Goal: Find contact information: Find contact information

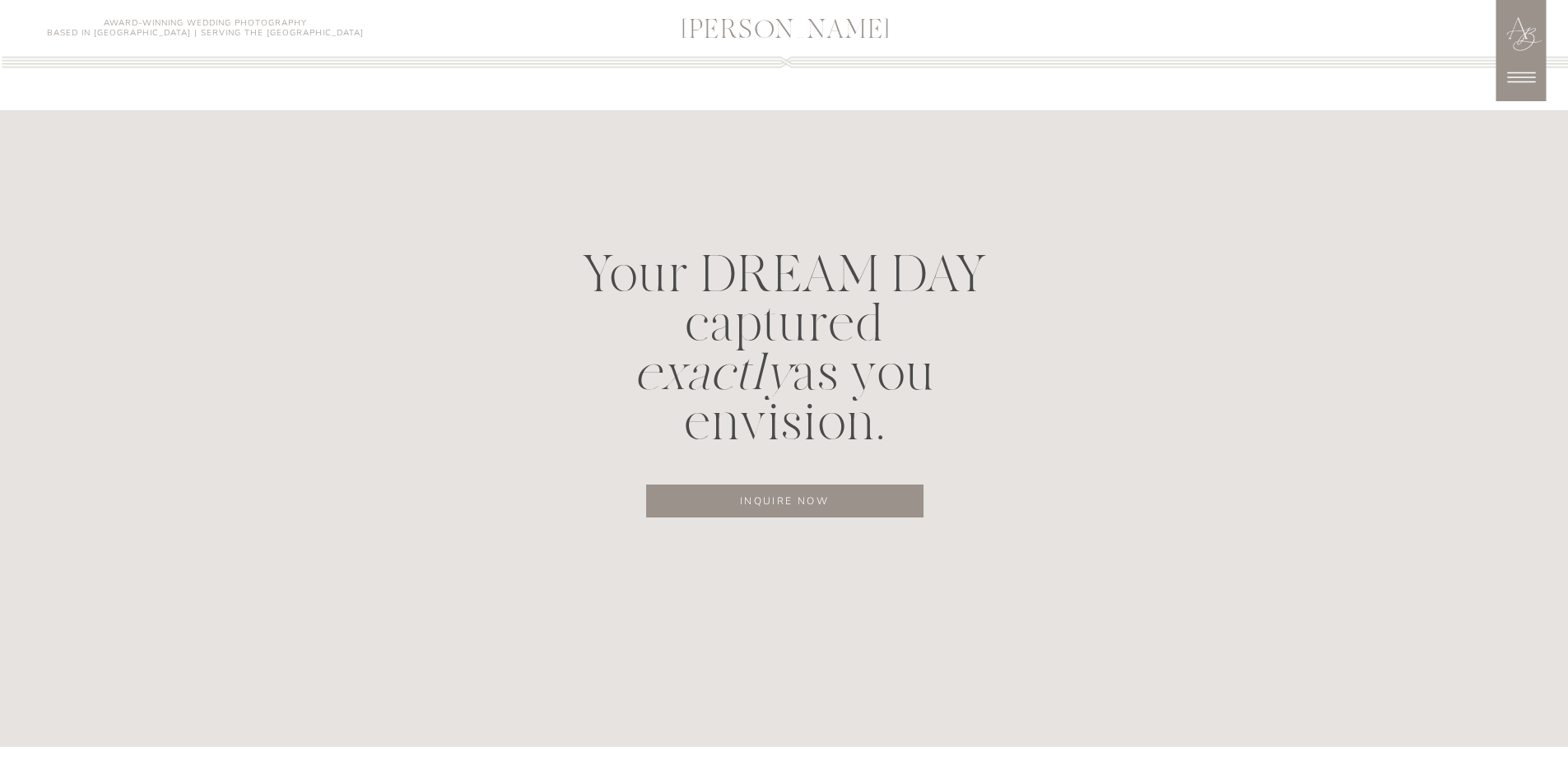
scroll to position [8617, 0]
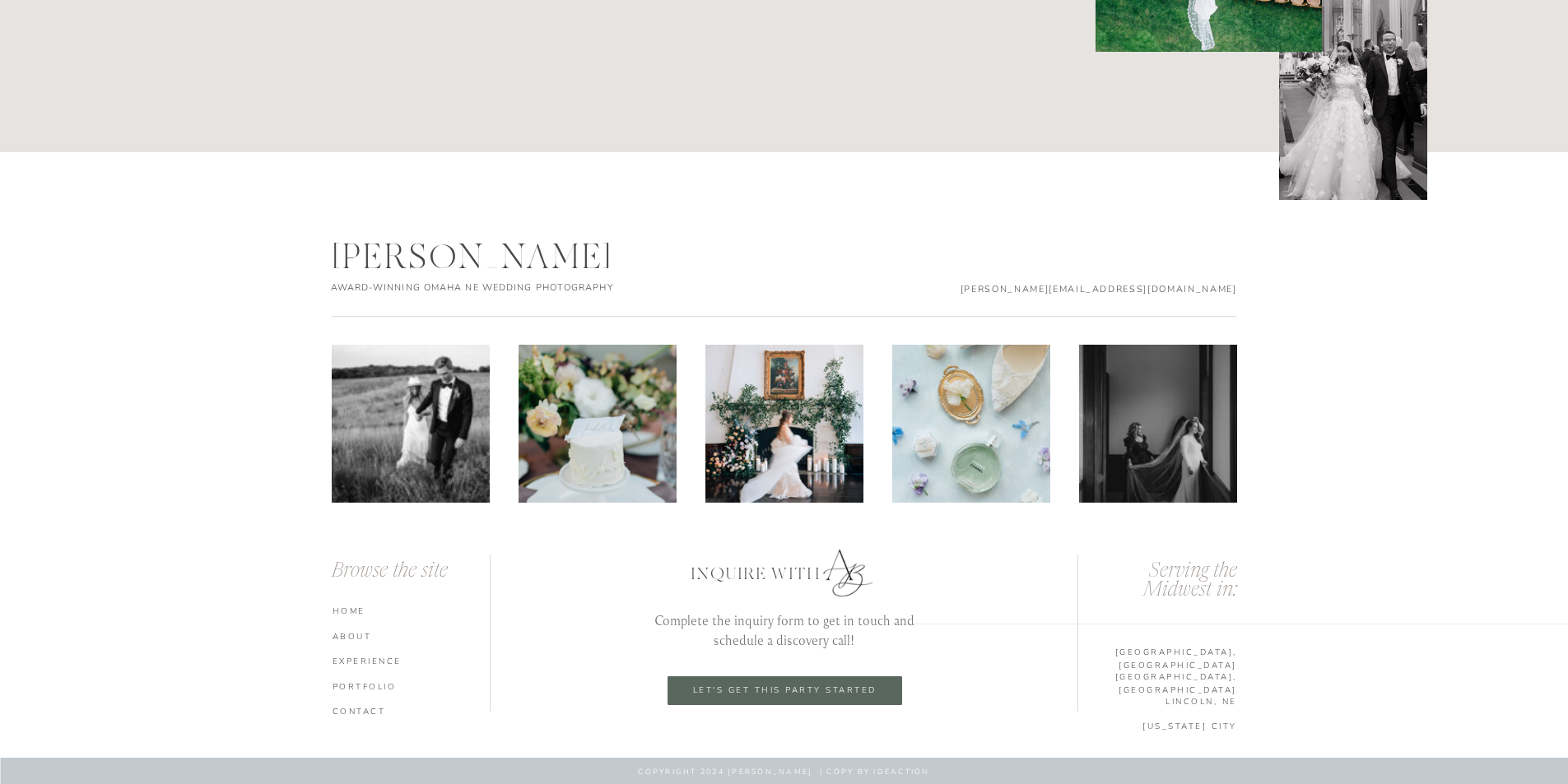
click at [366, 710] on nav "CONTACT" at bounding box center [413, 710] width 162 height 12
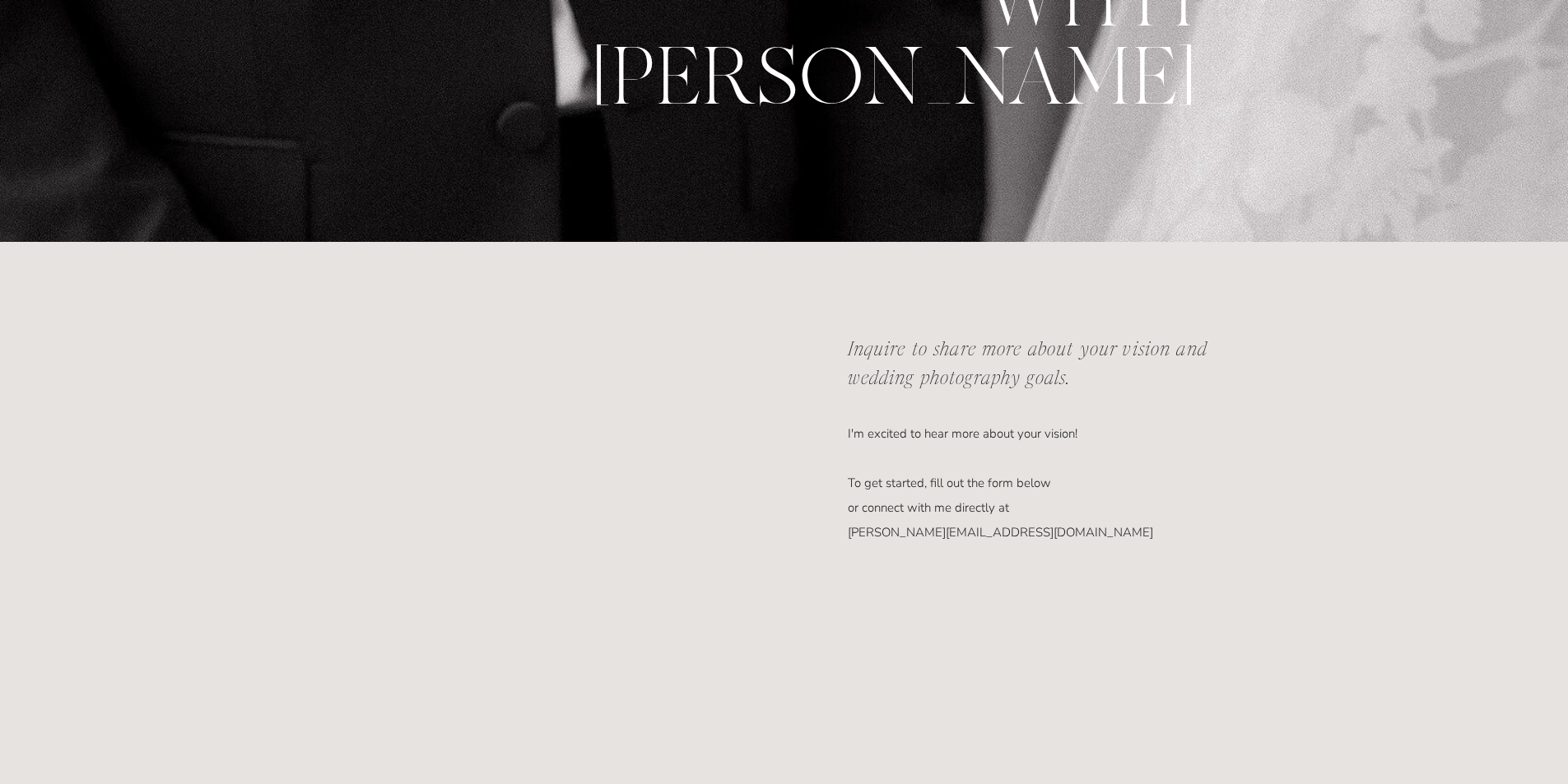
scroll to position [659, 0]
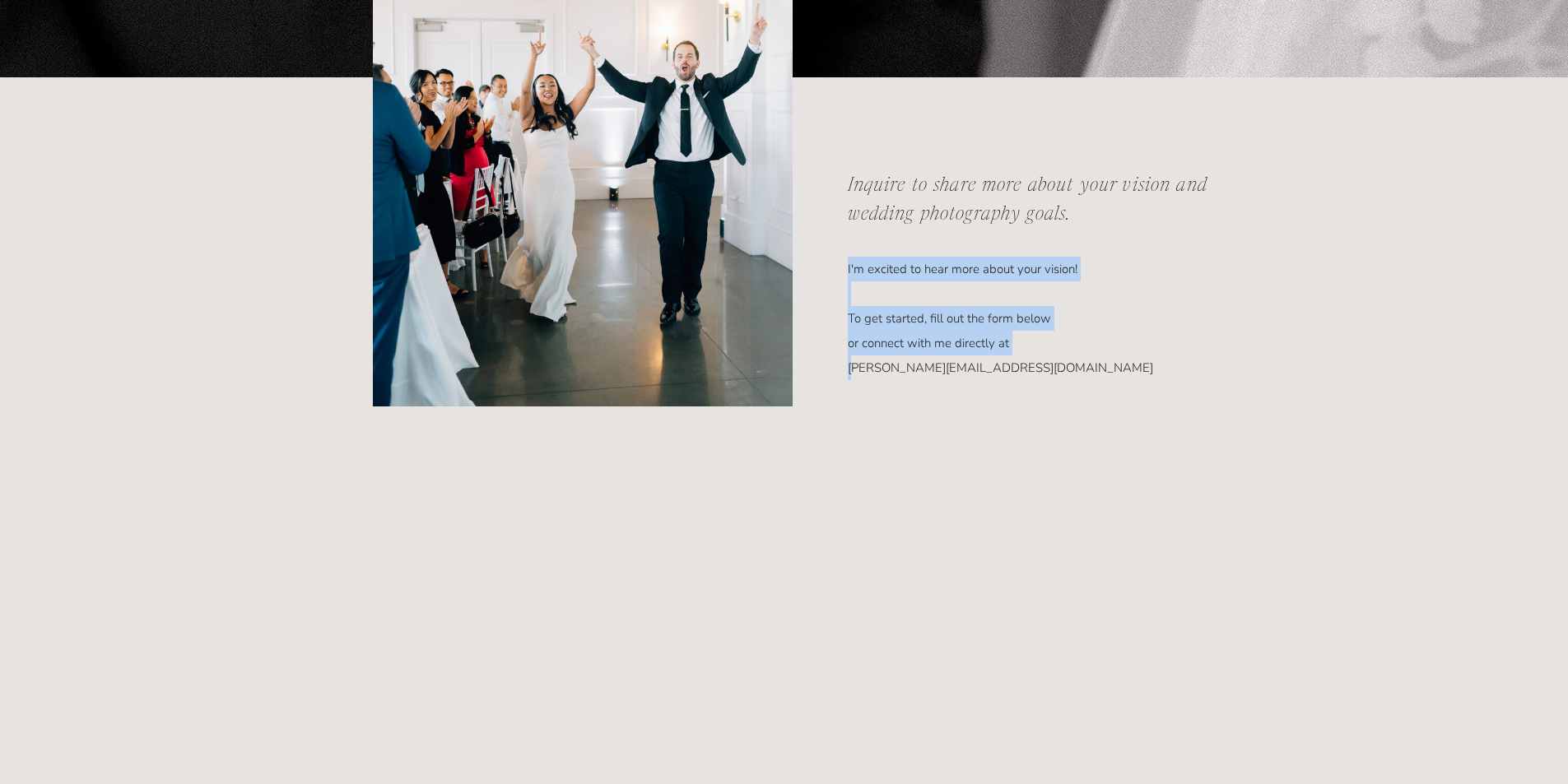
drag, startPoint x: 1041, startPoint y: 367, endPoint x: 857, endPoint y: 365, distance: 184.0
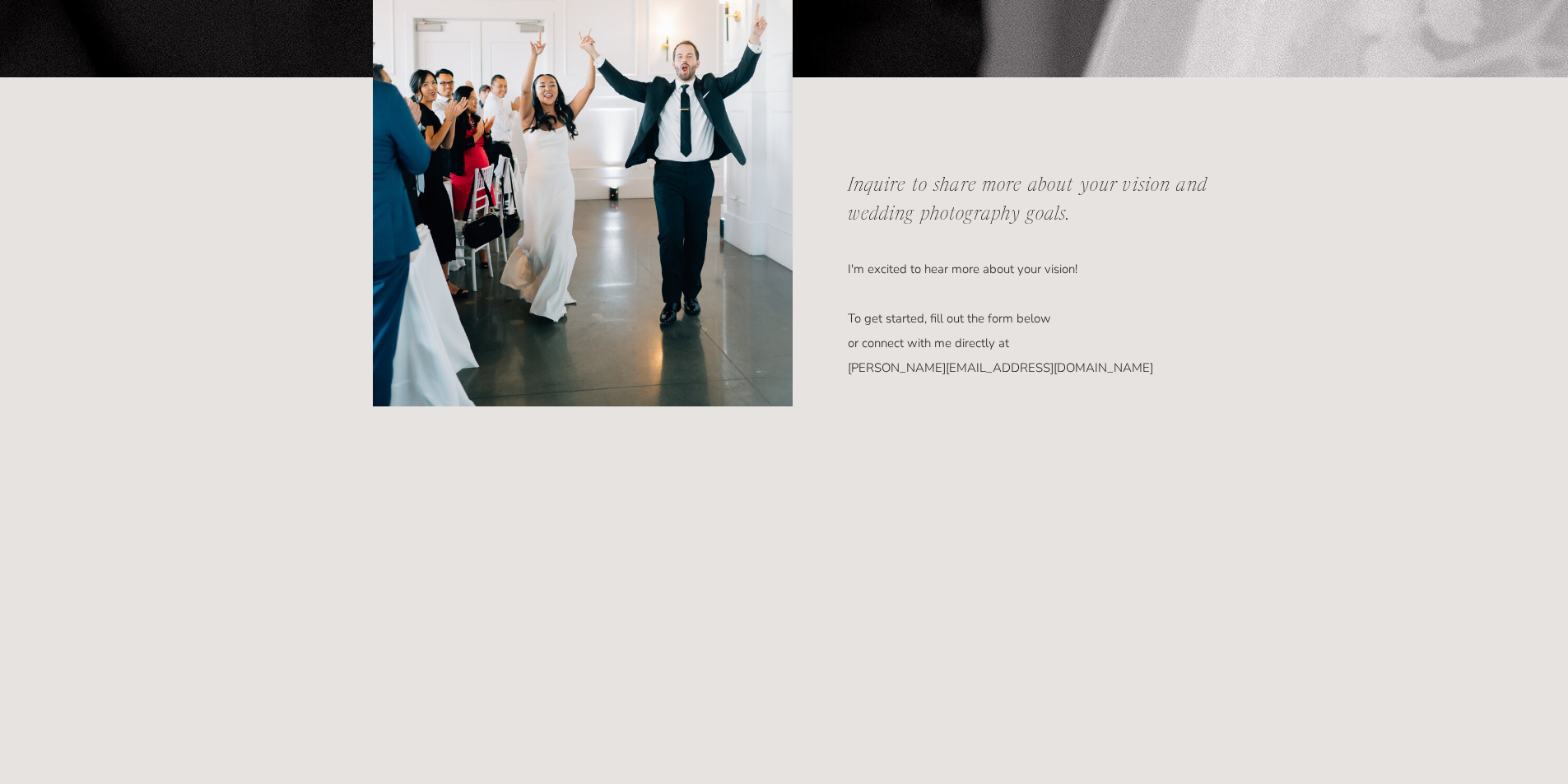
click at [858, 333] on p "I'm excited to hear more about your vision! To get started, fill out the form b…" at bounding box center [1022, 295] width 349 height 76
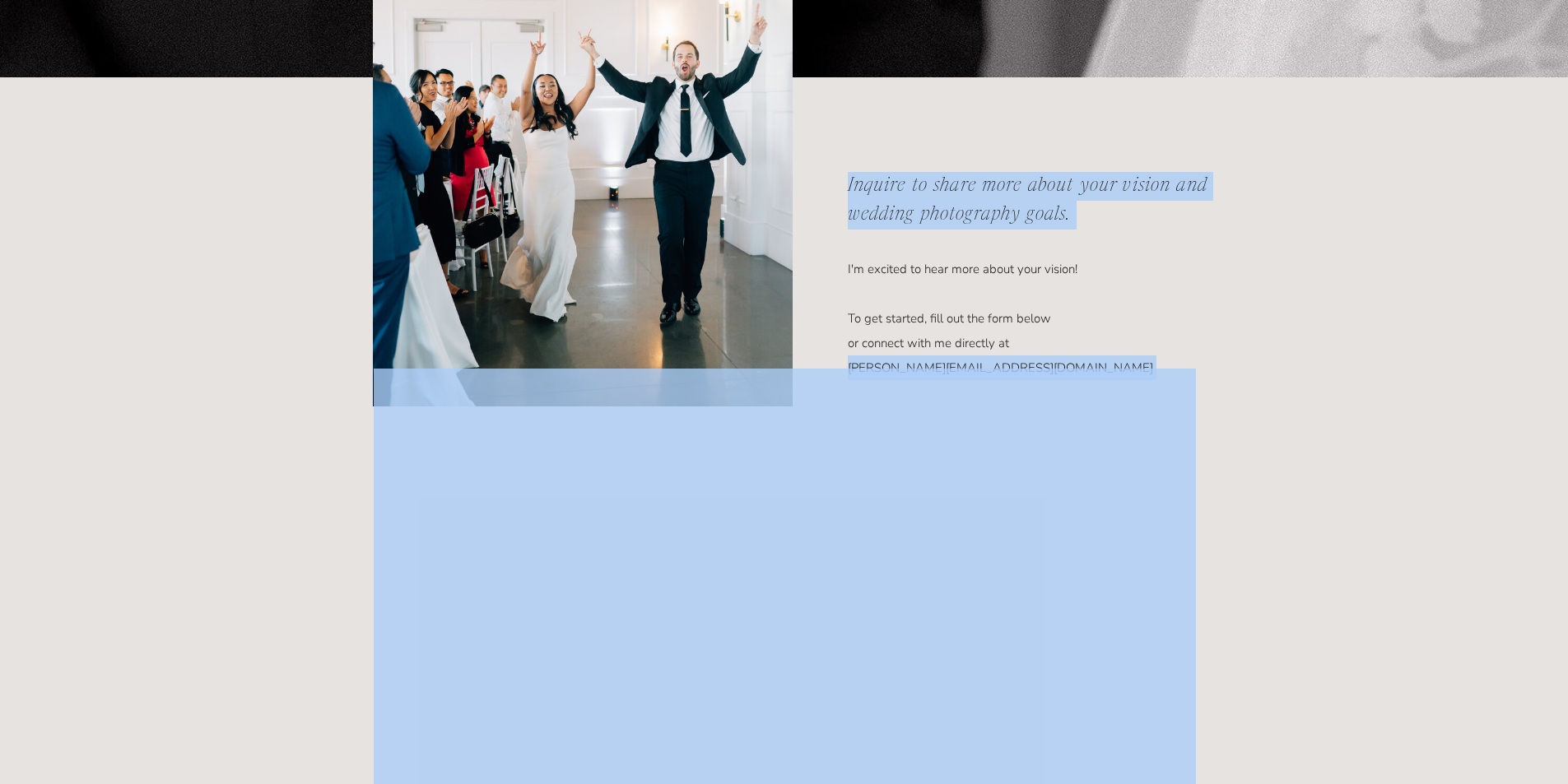
drag, startPoint x: 1033, startPoint y: 368, endPoint x: 846, endPoint y: 369, distance: 187.0
click at [475, 77] on div "I'm excited to hear more about your vision! To get started, fill out the form b…" at bounding box center [784, 521] width 987 height 888
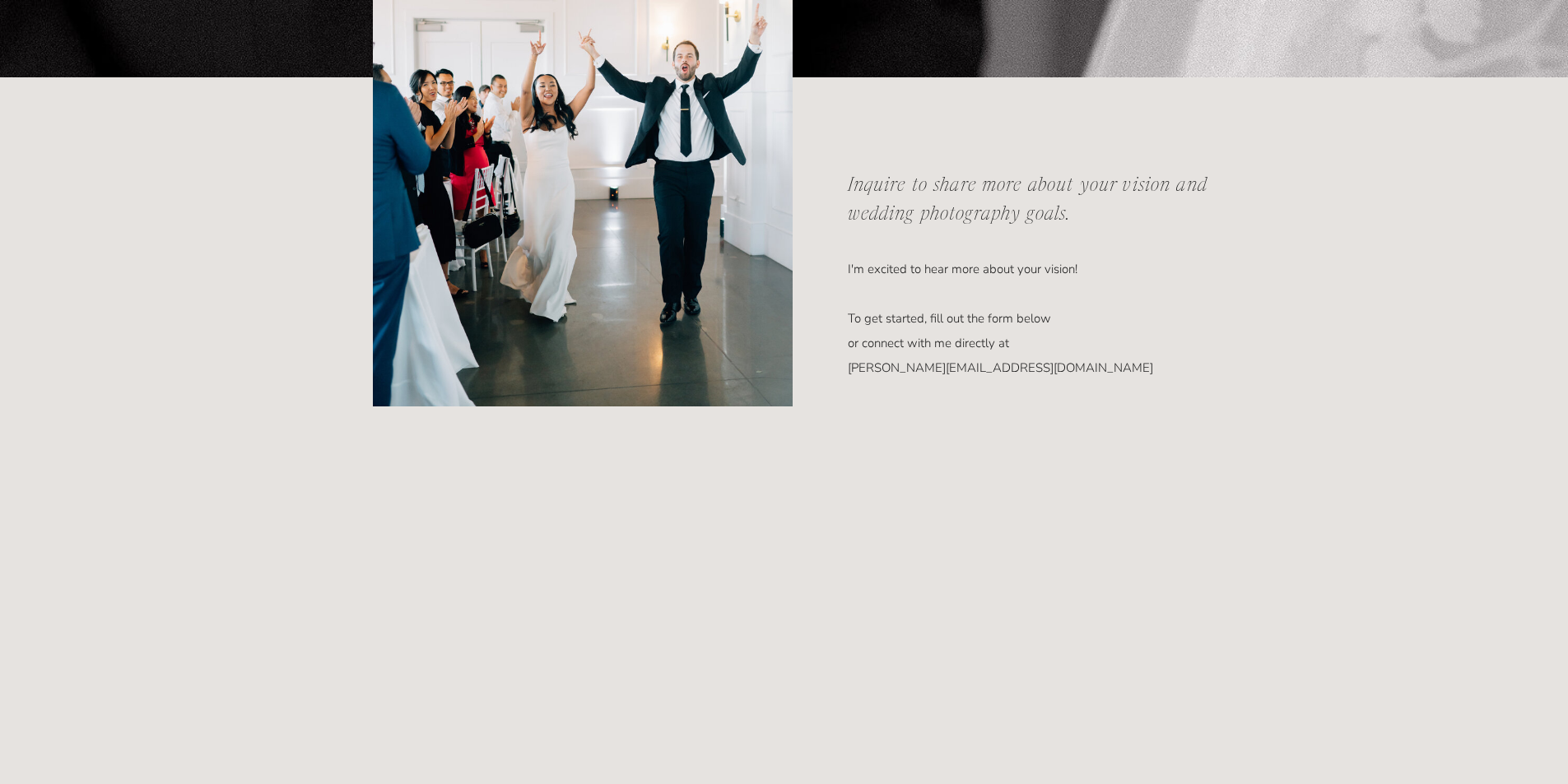
click at [858, 333] on p "I'm excited to hear more about your vision! To get started, fill out the form b…" at bounding box center [1022, 295] width 349 height 76
click at [849, 333] on p "I'm excited to hear more about your vision! To get started, fill out the form b…" at bounding box center [1022, 295] width 349 height 76
drag, startPoint x: 849, startPoint y: 367, endPoint x: 1033, endPoint y: 365, distance: 184.0
click at [1033, 333] on p "I'm excited to hear more about your vision! To get started, fill out the form b…" at bounding box center [1022, 295] width 349 height 76
copy p "[PERSON_NAME][EMAIL_ADDRESS][DOMAIN_NAME]"
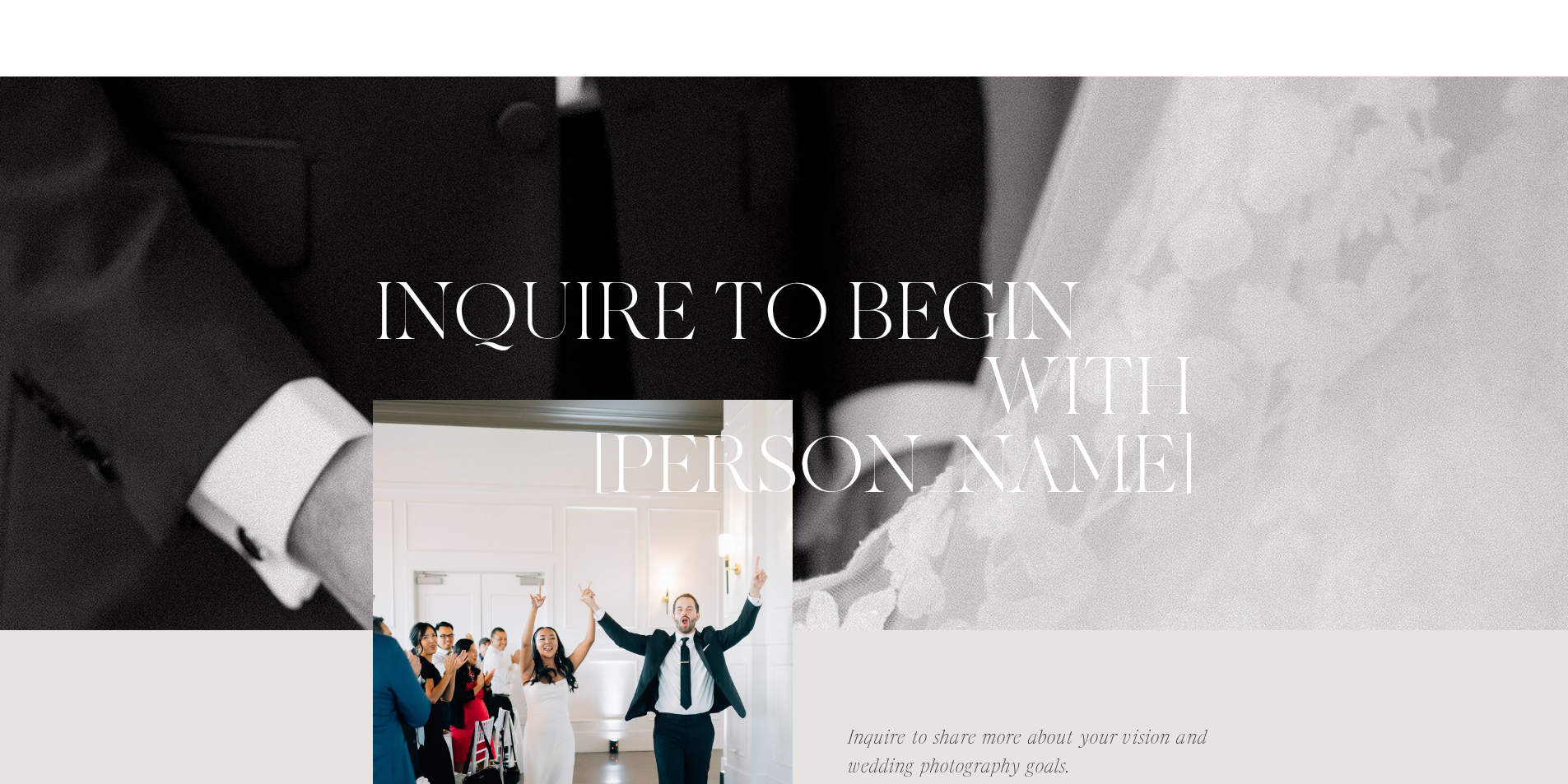
scroll to position [0, 0]
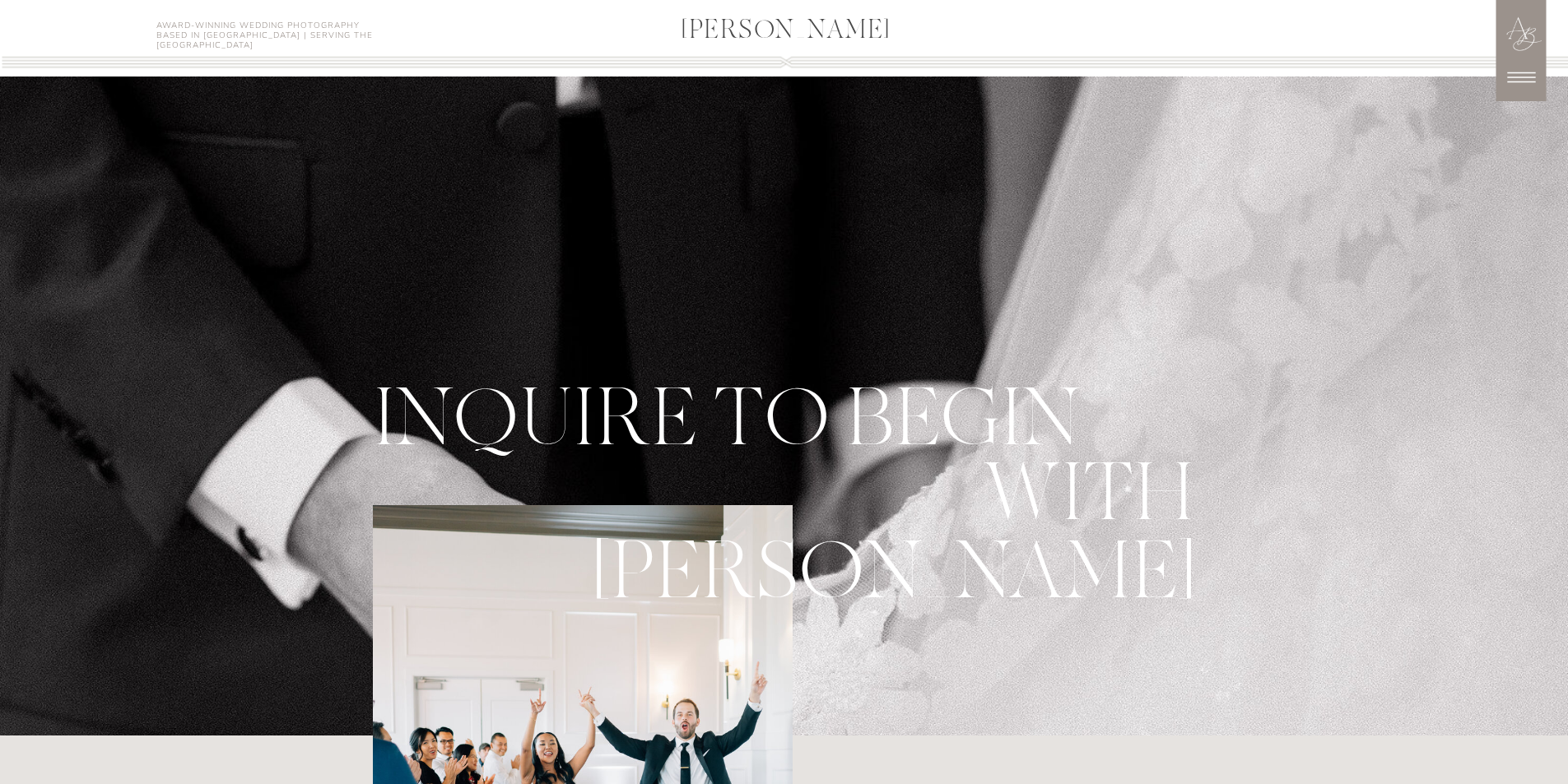
click at [1521, 76] on icon at bounding box center [1521, 77] width 41 height 41
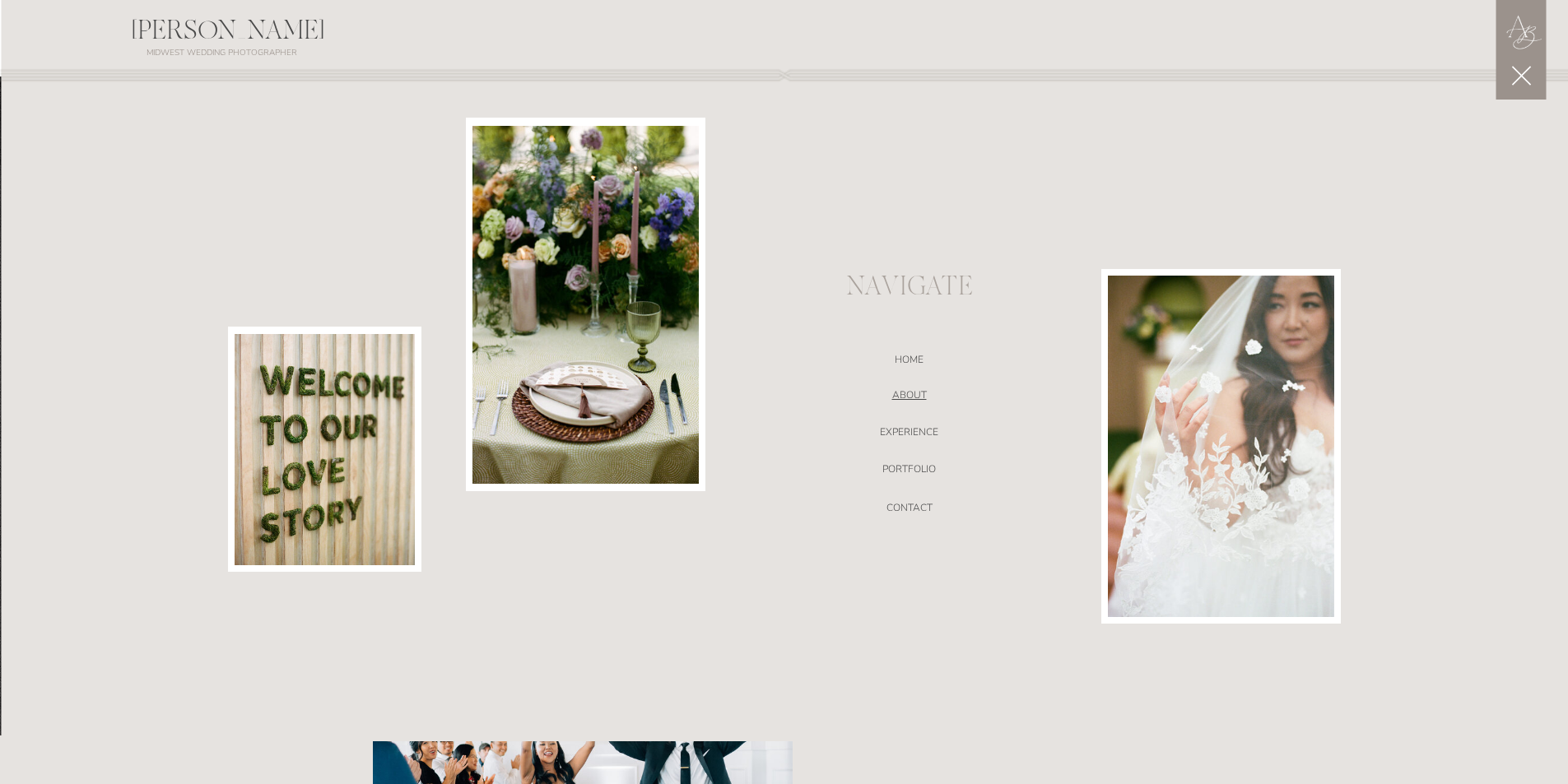
click at [911, 392] on nav "ABOUT" at bounding box center [909, 398] width 349 height 16
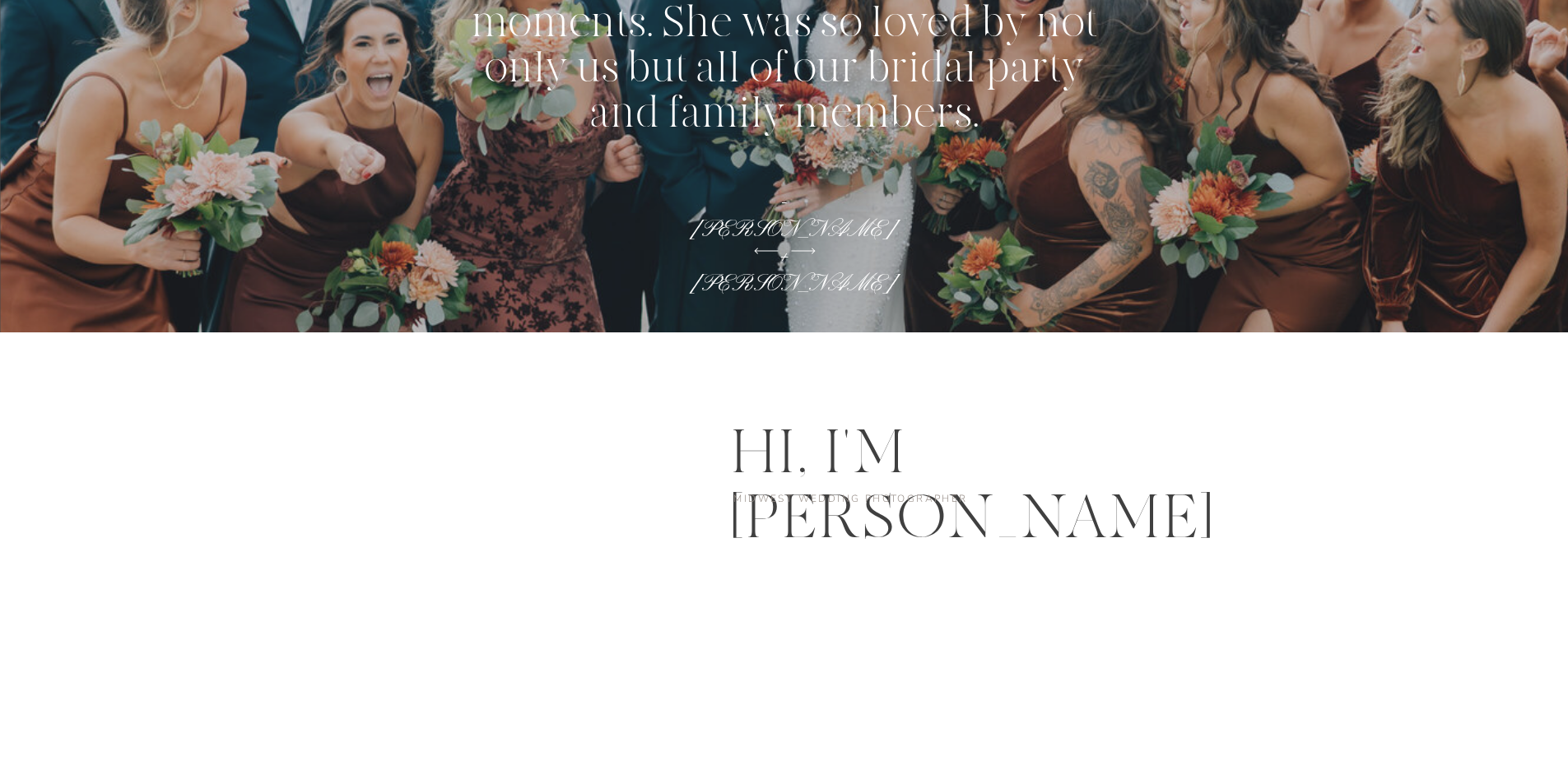
scroll to position [2716, 0]
